Goal: Information Seeking & Learning: Find contact information

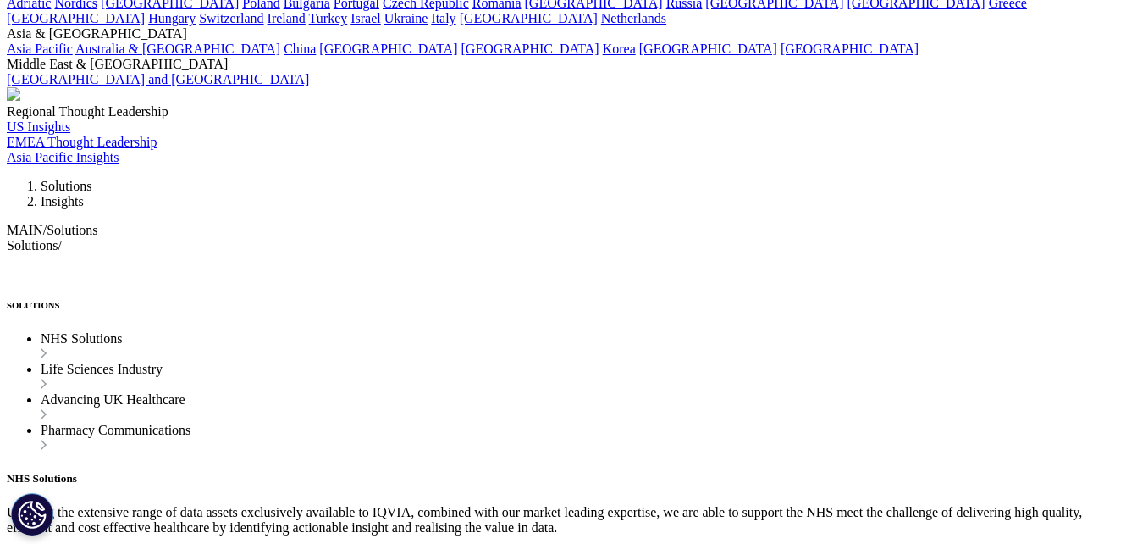
scroll to position [4503, 0]
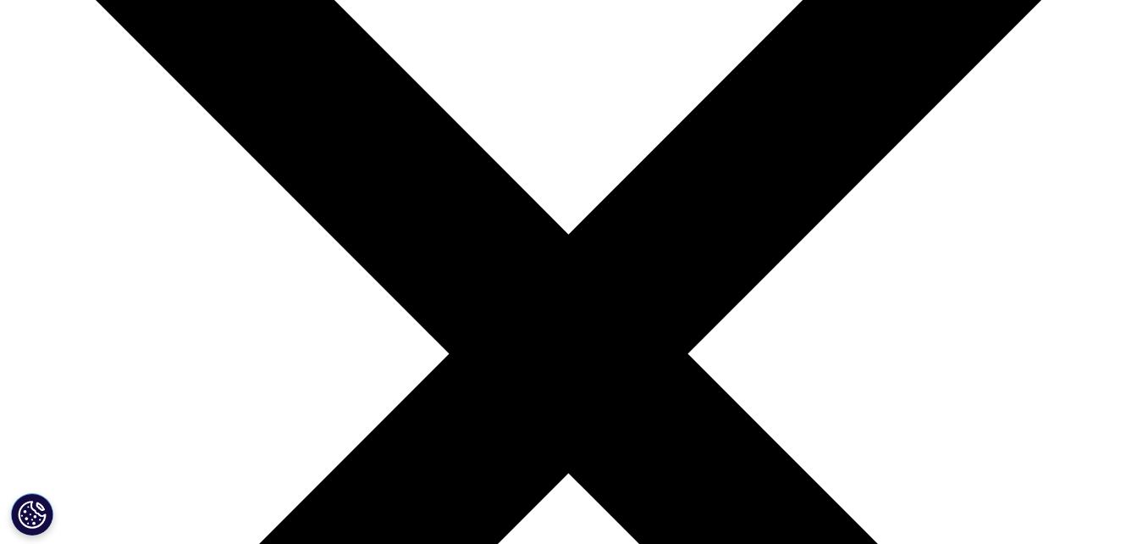
scroll to position [227, 0]
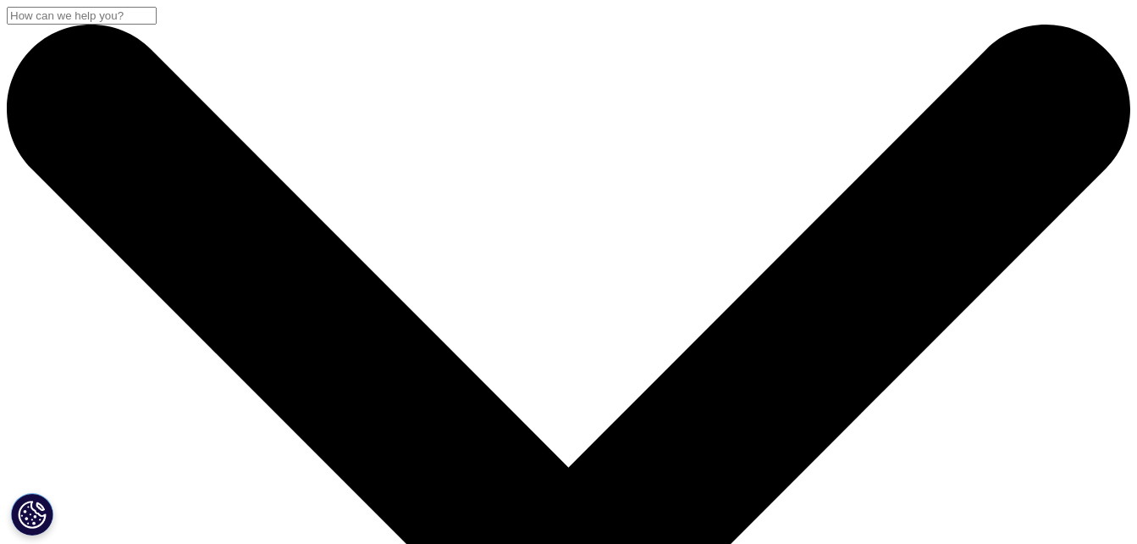
scroll to position [227, 0]
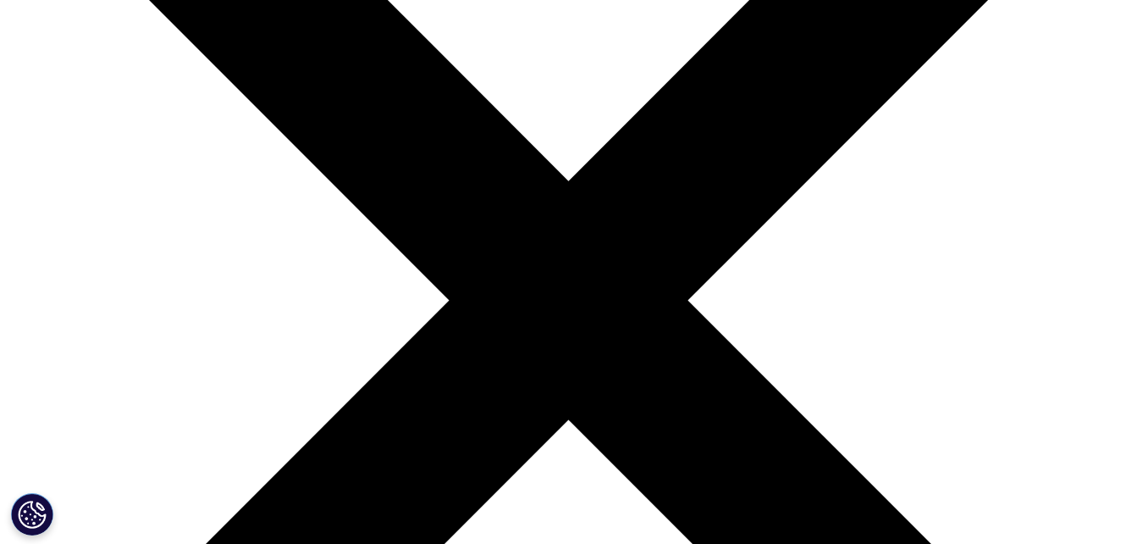
scroll to position [295, 0]
